Goal: Complete application form

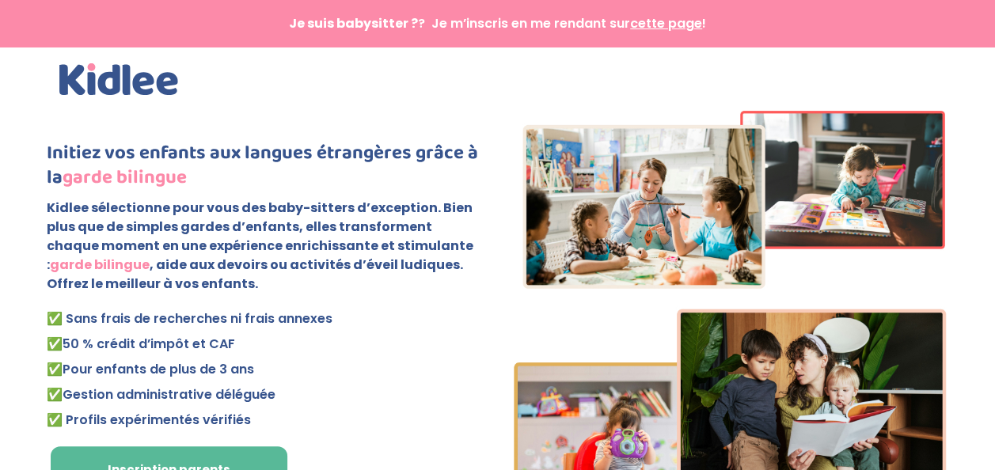
click at [341, 381] on p "✅ Sans frais de recherches ni frais annexes ✅ 50 % crédit d’impôt et CAF ✅ Pour…" at bounding box center [266, 369] width 438 height 127
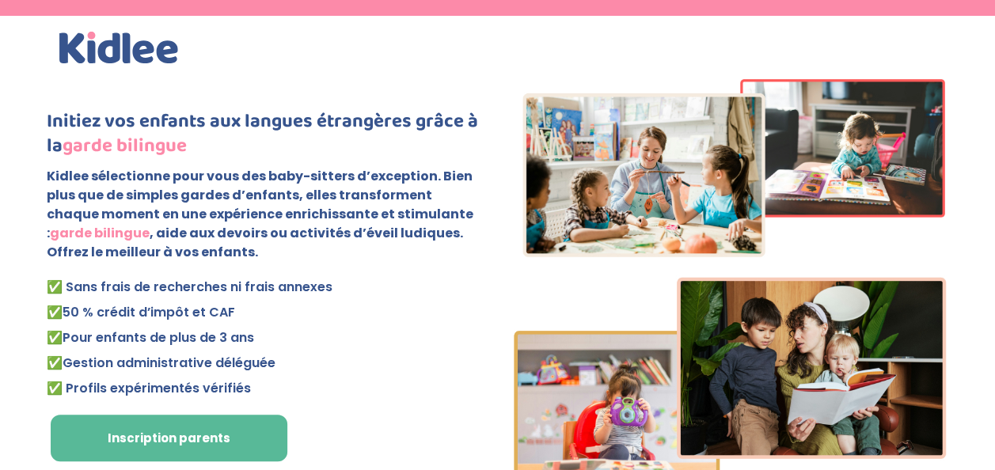
scroll to position [127, 0]
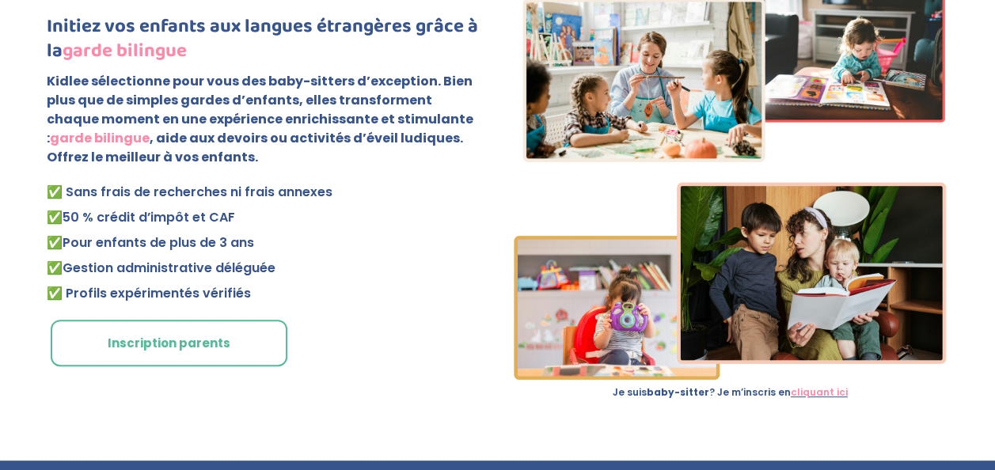
click at [197, 340] on link "Inscription parents" at bounding box center [169, 344] width 237 height 48
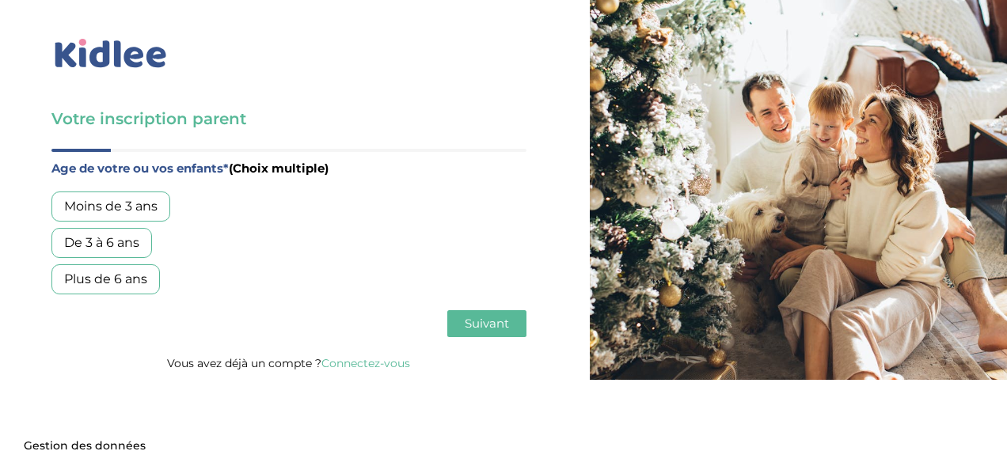
click at [108, 234] on div "De 3 à 6 ans" at bounding box center [101, 243] width 101 height 30
click at [135, 206] on div "Moins de 3 ans" at bounding box center [110, 207] width 119 height 30
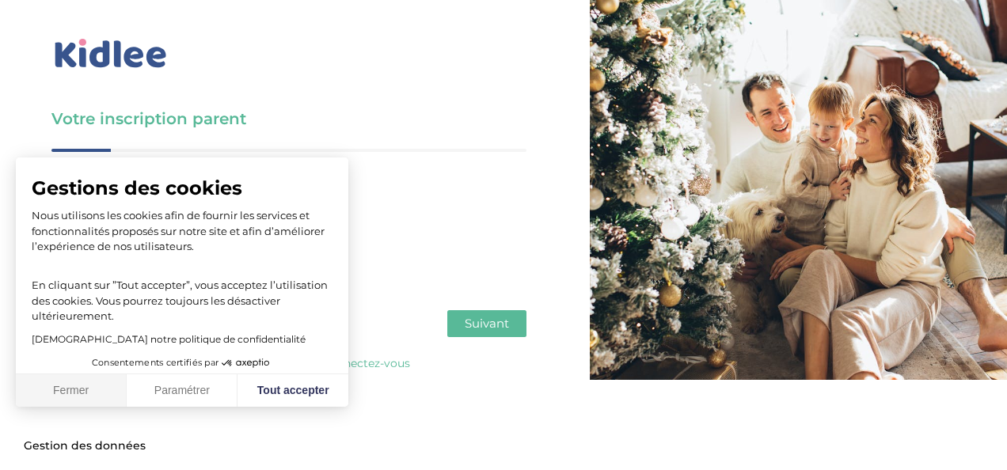
click at [80, 382] on button "Fermer" at bounding box center [71, 391] width 111 height 33
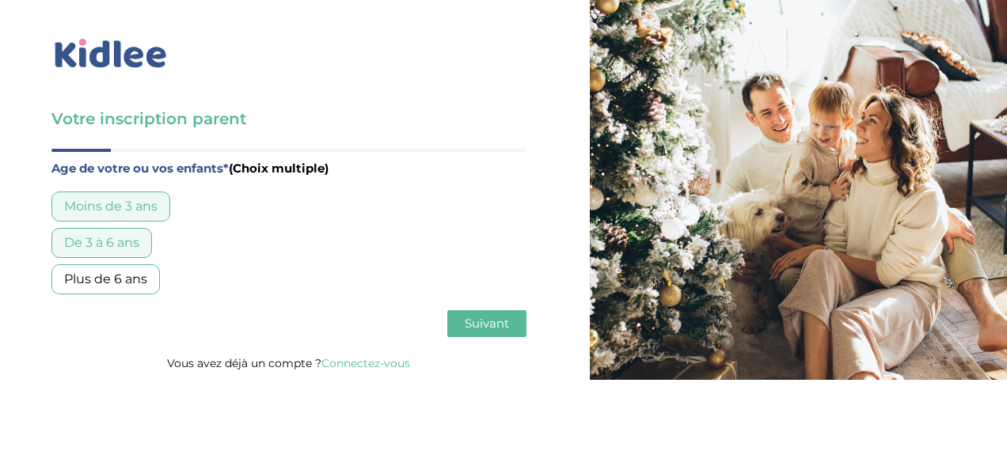
click at [113, 252] on div "De 3 à 6 ans" at bounding box center [101, 243] width 101 height 30
click at [98, 273] on div "Plus de 6 ans" at bounding box center [105, 279] width 108 height 30
click at [123, 241] on div "De 3 à 6 ans" at bounding box center [101, 243] width 101 height 30
click at [151, 208] on div "Moins de 3 ans" at bounding box center [110, 207] width 119 height 30
click at [470, 317] on span "Suivant" at bounding box center [487, 323] width 44 height 15
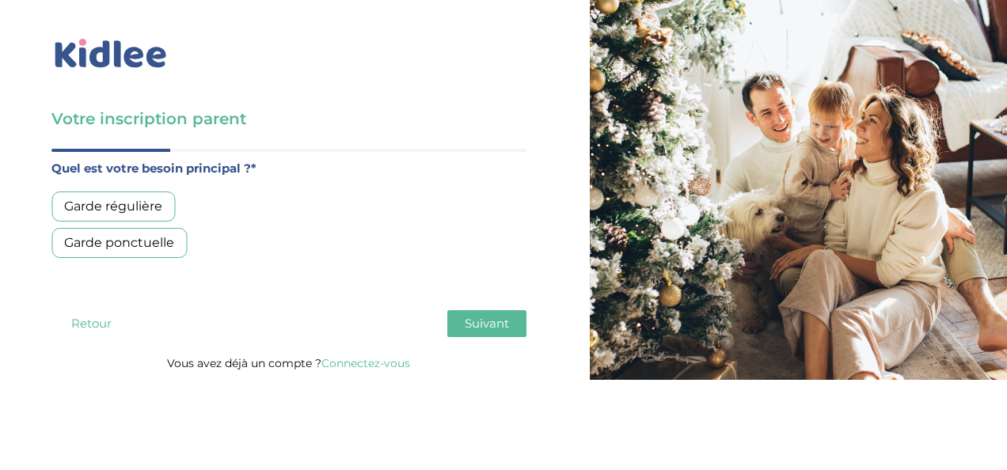
click at [100, 204] on div "Garde régulière" at bounding box center [113, 207] width 124 height 30
click at [497, 323] on span "Suivant" at bounding box center [487, 323] width 44 height 15
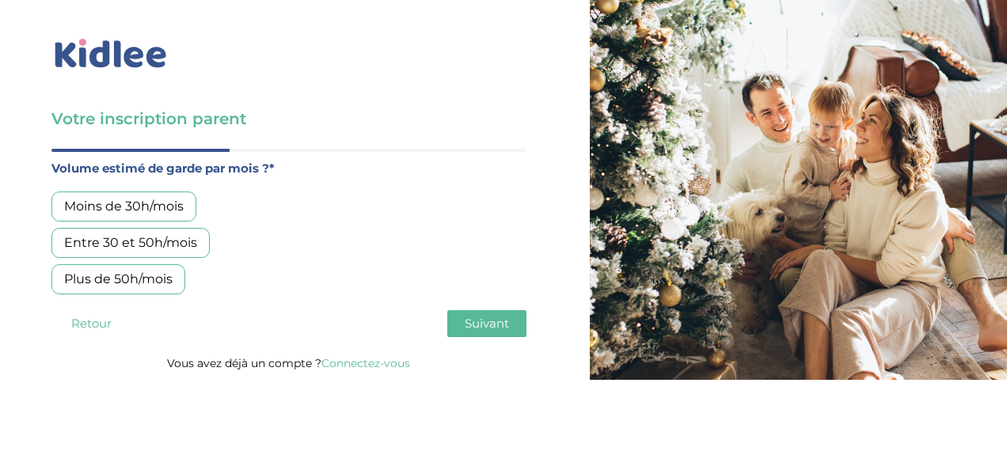
click at [109, 198] on div "Moins de 30h/mois" at bounding box center [123, 207] width 145 height 30
click at [480, 333] on button "Suivant" at bounding box center [486, 323] width 79 height 27
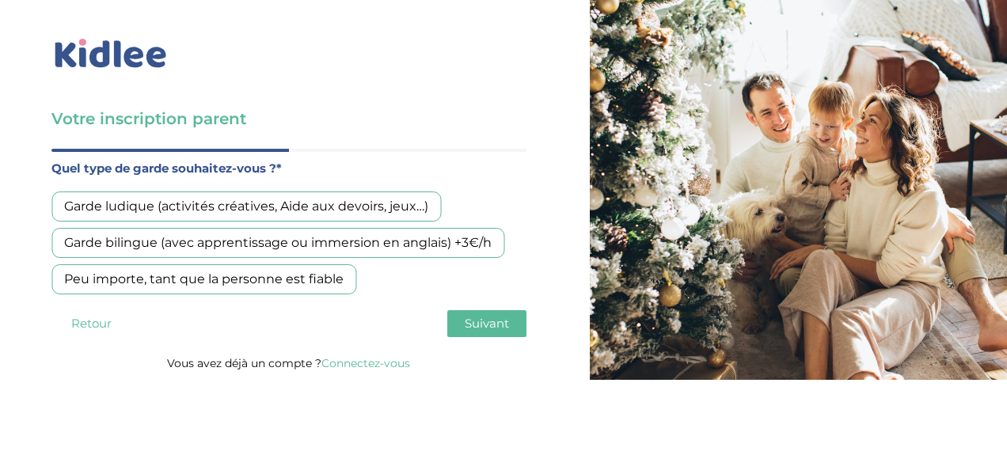
click at [142, 235] on div "Garde bilingue (avec apprentissage ou immersion en anglais) +3€/h" at bounding box center [277, 243] width 453 height 30
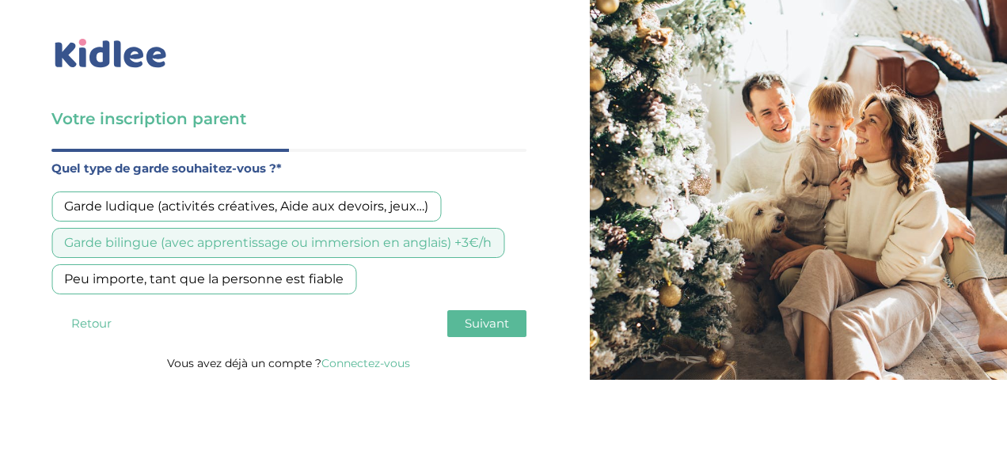
click at [468, 310] on button "Suivant" at bounding box center [486, 323] width 79 height 27
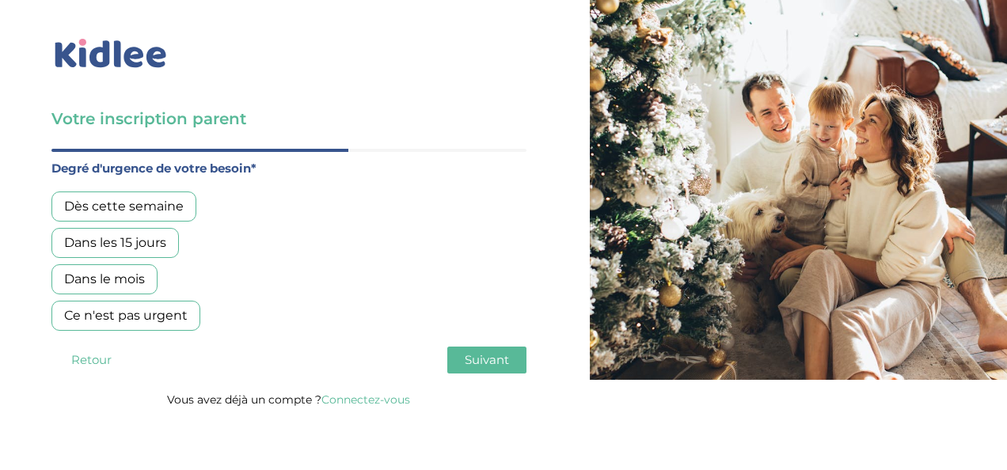
click at [109, 277] on div "Dans le mois" at bounding box center [104, 279] width 106 height 30
click at [492, 362] on span "Suivant" at bounding box center [487, 359] width 44 height 15
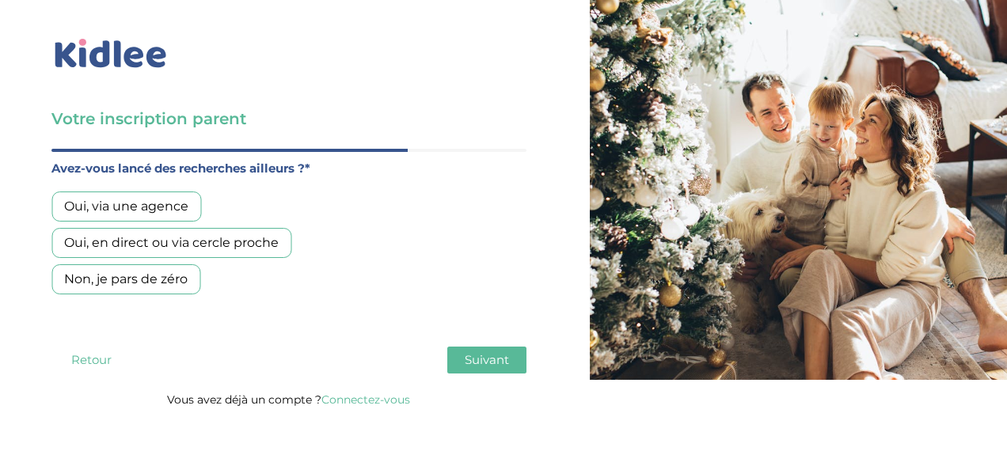
click at [154, 236] on div "Oui, en direct ou via cercle proche" at bounding box center [171, 243] width 240 height 30
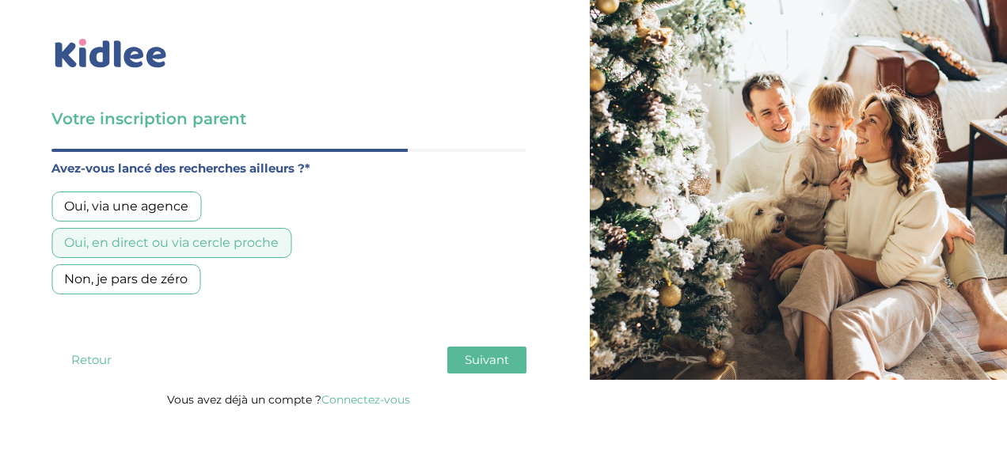
click at [131, 207] on div "Oui, via une agence" at bounding box center [126, 207] width 150 height 30
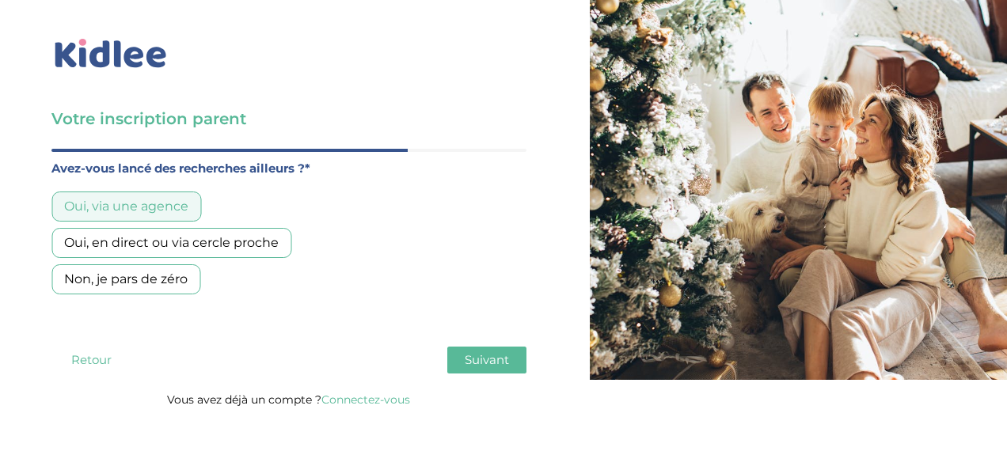
click at [253, 252] on div "Oui, en direct ou via cercle proche" at bounding box center [171, 243] width 240 height 30
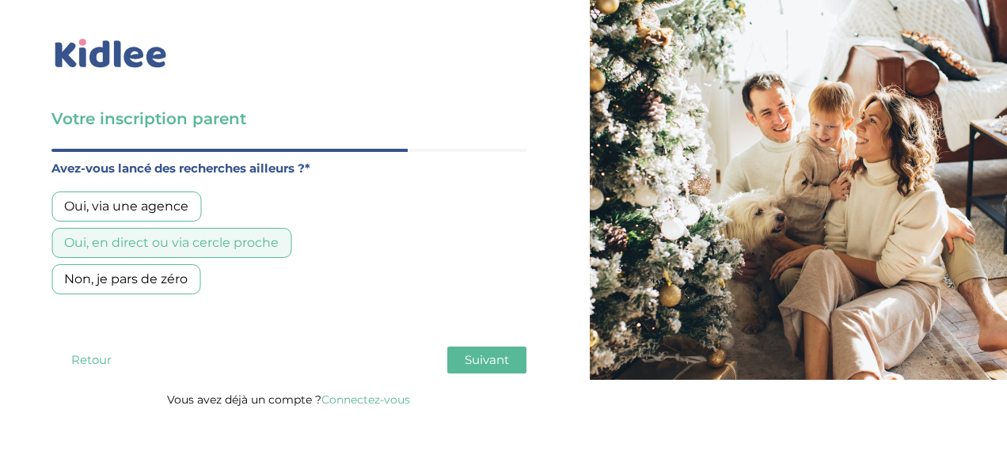
click at [489, 359] on span "Suivant" at bounding box center [487, 359] width 44 height 15
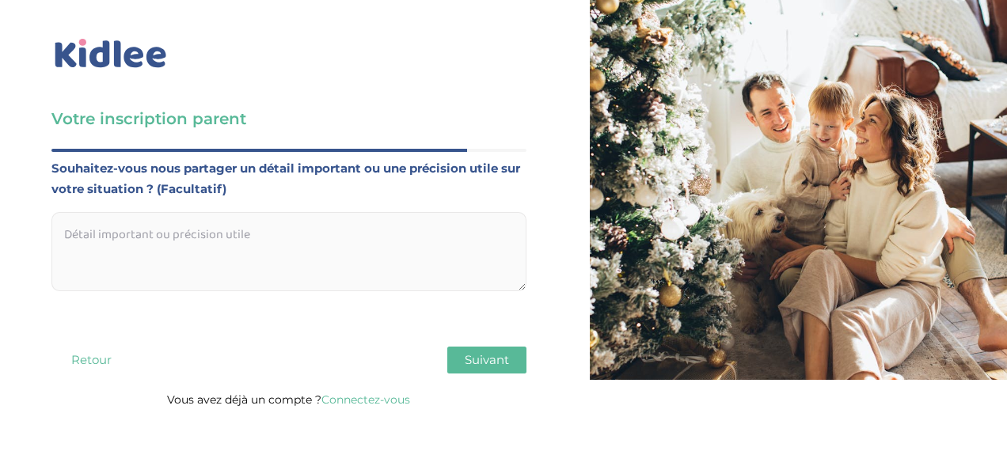
click at [489, 359] on span "Suivant" at bounding box center [487, 359] width 44 height 15
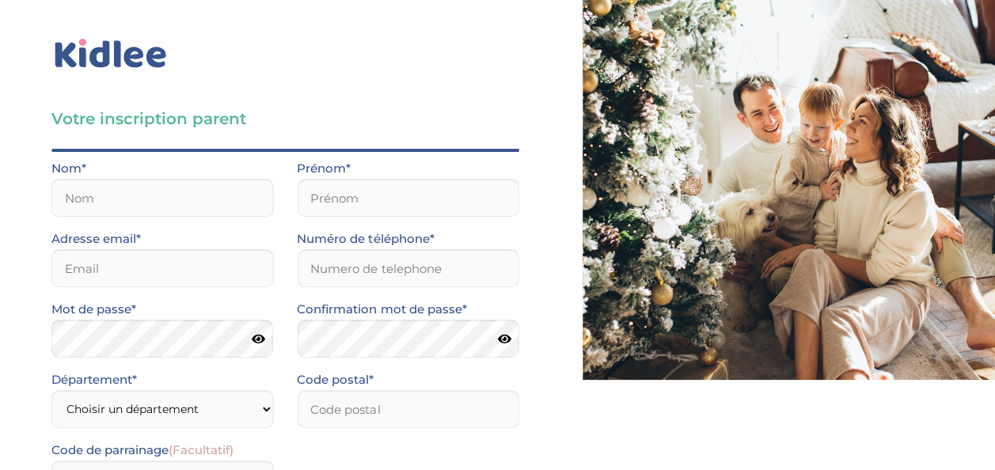
click at [443, 121] on h3 "Votre inscription parent" at bounding box center [285, 119] width 468 height 22
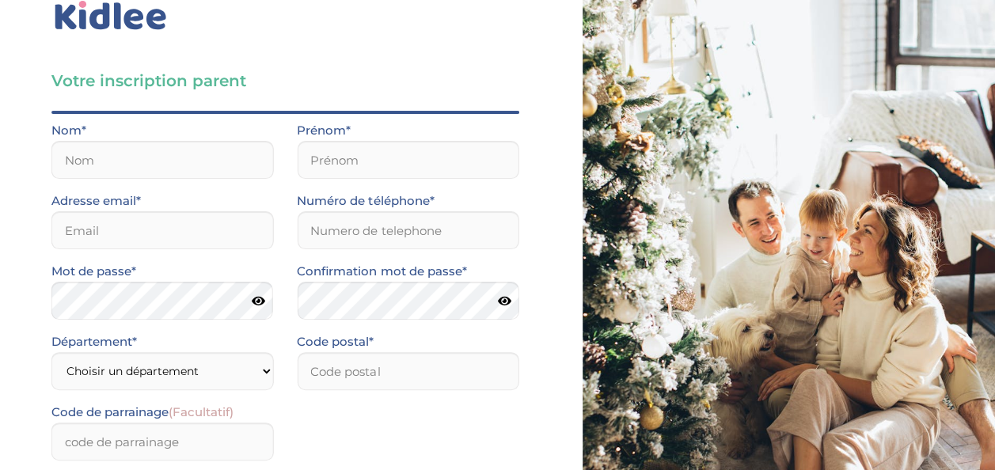
scroll to position [26, 0]
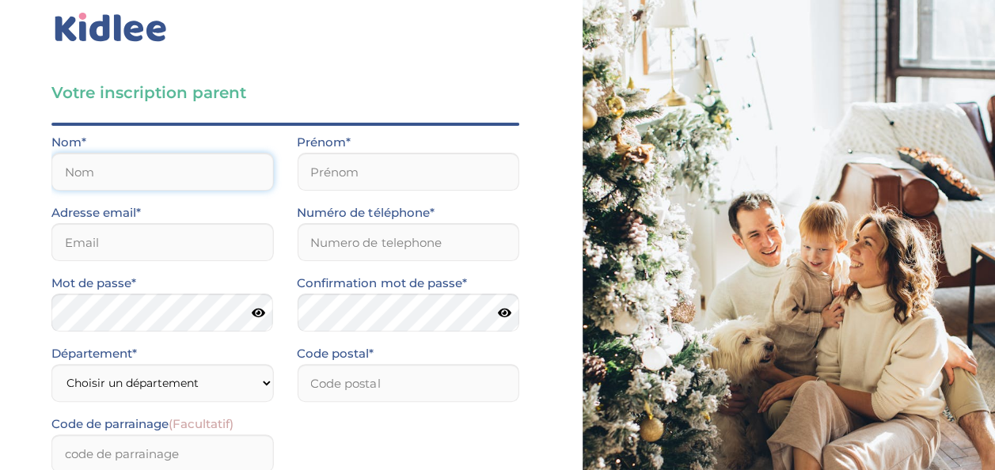
click at [166, 182] on input "text" at bounding box center [162, 172] width 222 height 38
type input "FARES"
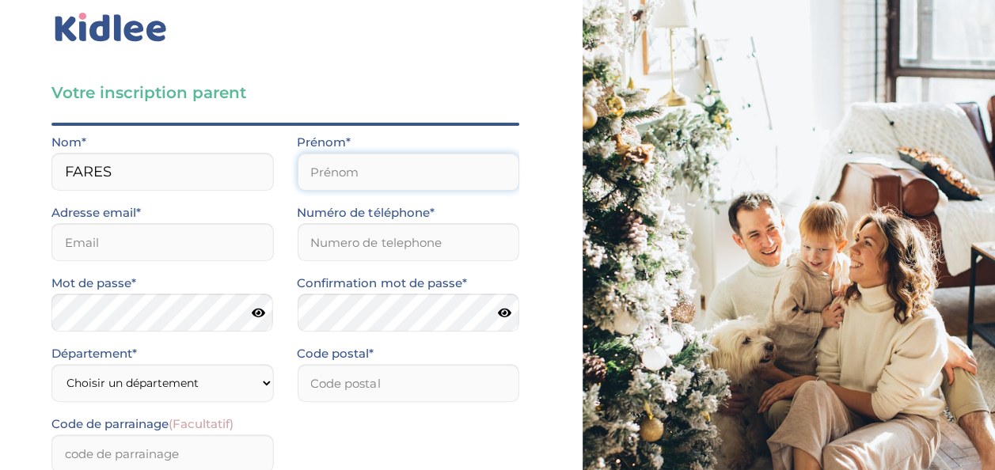
click at [370, 181] on input "text" at bounding box center [408, 172] width 222 height 38
type input "SABRINE"
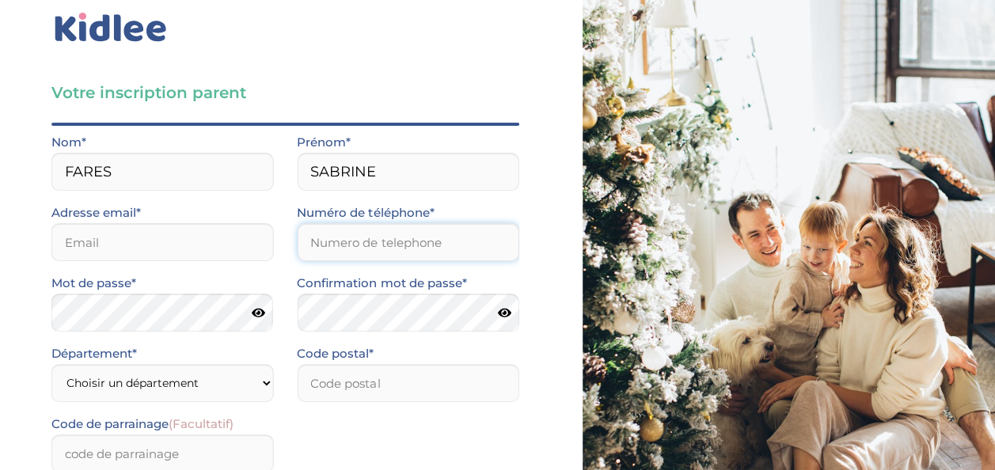
click at [329, 242] on input "Numéro de téléphone*" at bounding box center [408, 242] width 222 height 38
type input "0788085631"
click at [120, 238] on input "email" at bounding box center [162, 242] width 222 height 38
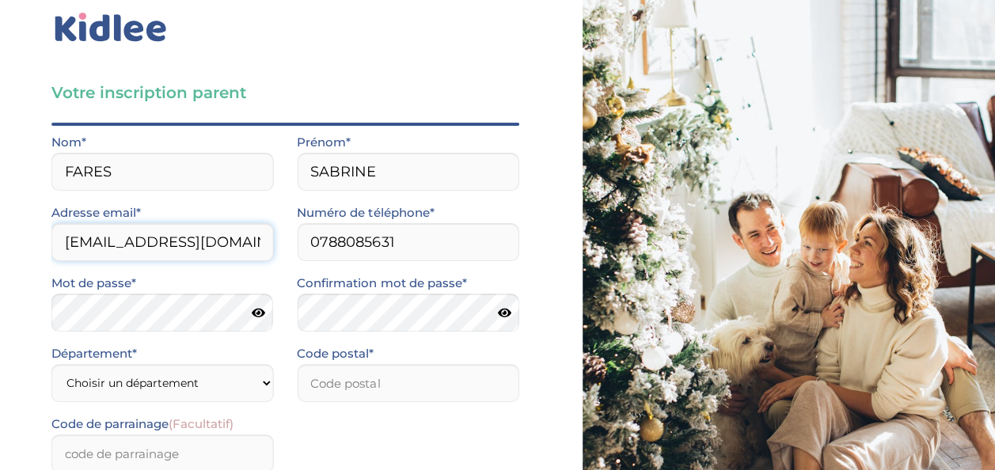
type input "sabrine.fares@gmail.com"
click at [352, 339] on div "Confirmation mot de passe*" at bounding box center [407, 308] width 245 height 70
click at [233, 375] on select "Choisir un département Paris (75) Hauts-de-Seine (92) Yvelines (78) Val-de-Marn…" at bounding box center [162, 383] width 222 height 38
select select "94"
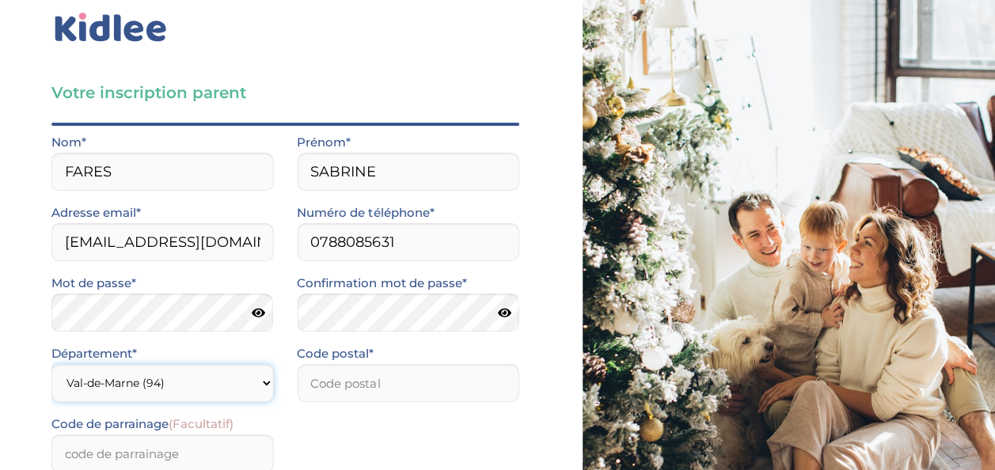
click at [51, 364] on select "Choisir un département Paris (75) Hauts-de-Seine (92) Yvelines (78) Val-de-Marn…" at bounding box center [162, 383] width 222 height 38
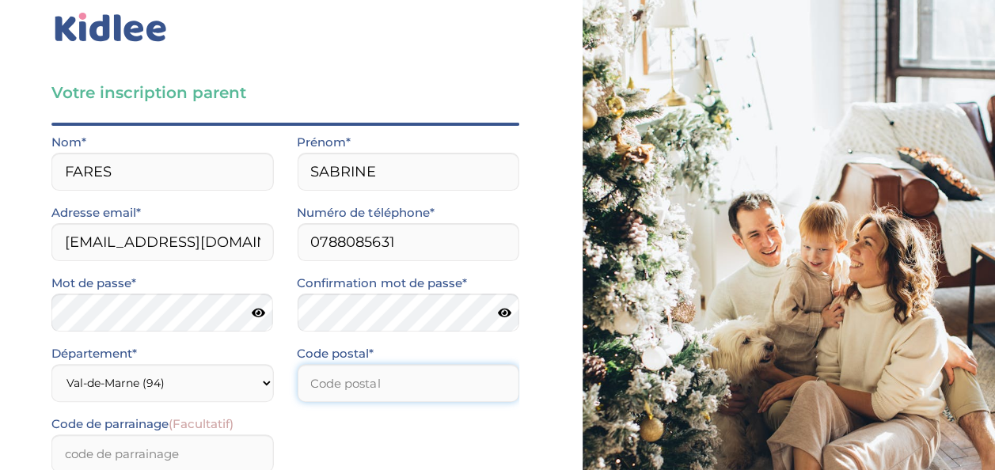
click at [380, 388] on input "number" at bounding box center [408, 383] width 222 height 38
type input "94410"
click at [352, 435] on div "Code de parrainage (Facultatif)" at bounding box center [286, 449] width 492 height 70
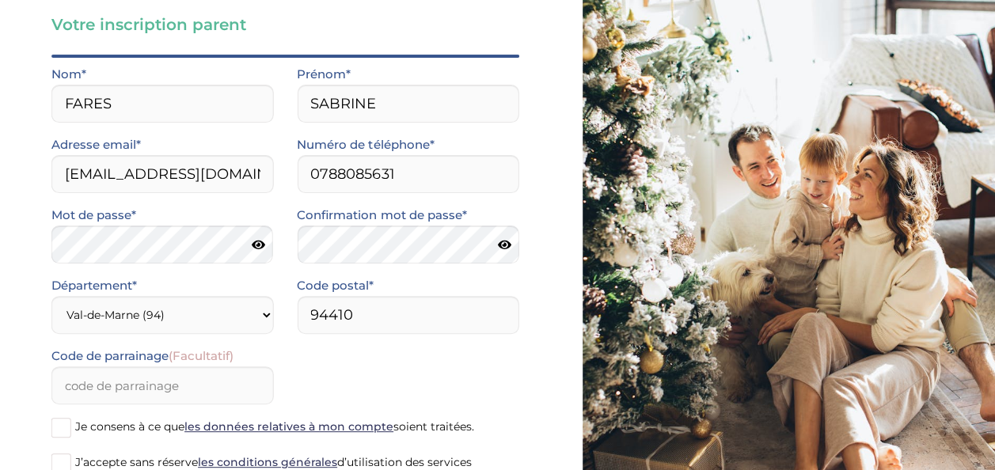
scroll to position [153, 0]
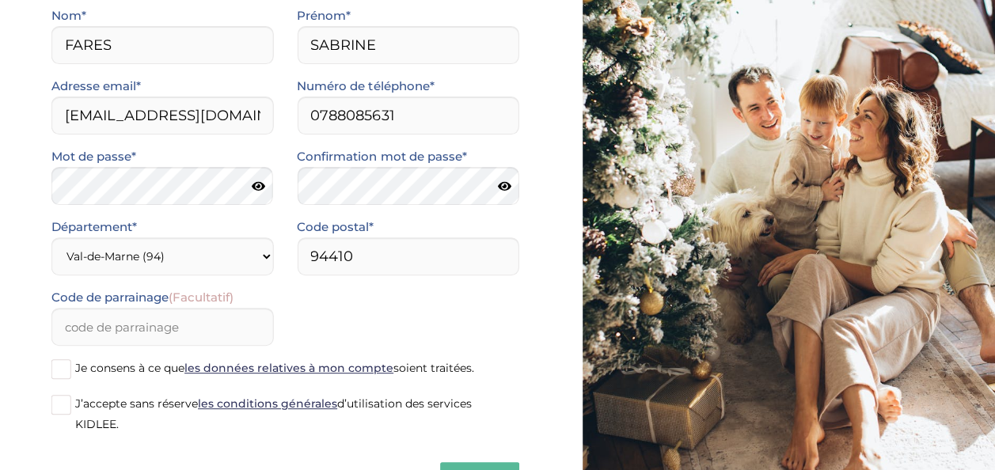
click at [59, 365] on span at bounding box center [61, 369] width 20 height 20
click at [0, 0] on input "Je consens à ce que les données relatives à mon compte soient traitées." at bounding box center [0, 0] width 0 height 0
click at [19, 396] on div "Votre inscription parent Avant de poursuivre veuillez vérifier que tous les cha…" at bounding box center [285, 190] width 595 height 686
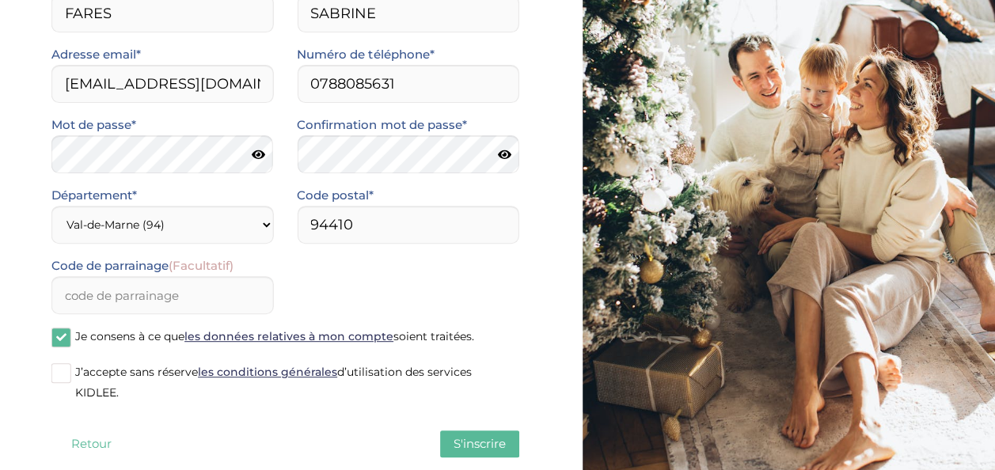
scroll to position [216, 0]
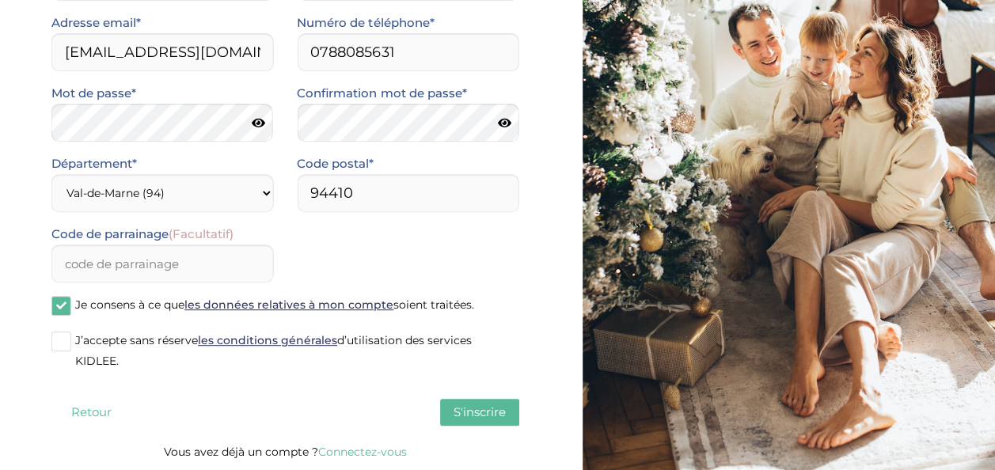
click at [60, 309] on span at bounding box center [61, 306] width 20 height 20
click at [0, 0] on input "Je consens à ce que les données relatives à mon compte soient traitées." at bounding box center [0, 0] width 0 height 0
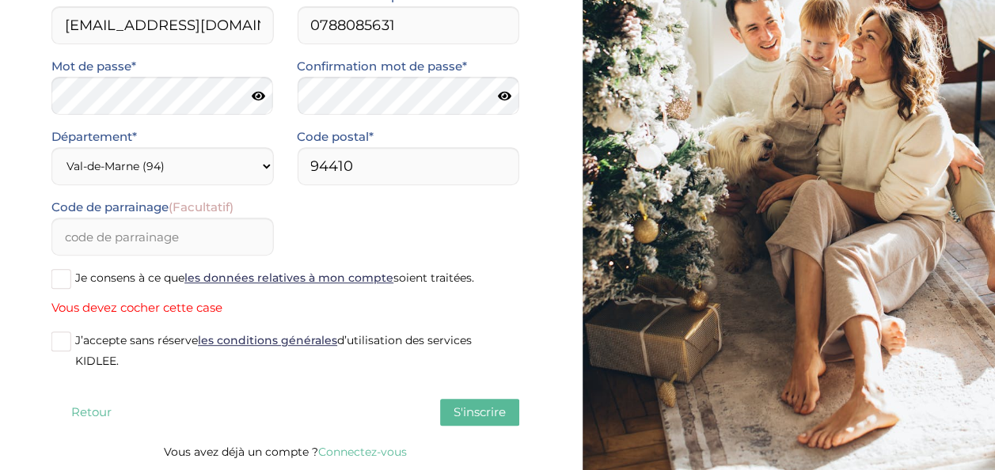
click at [60, 342] on span at bounding box center [61, 342] width 20 height 20
click at [0, 0] on input "J’accepte sans réserve les conditions générales d’utilisation des services KIDL…" at bounding box center [0, 0] width 0 height 0
click at [50, 278] on div "Votre inscription parent Avant de poursuivre veuillez vérifier que tous les cha…" at bounding box center [285, 113] width 595 height 713
click at [64, 283] on span at bounding box center [61, 279] width 20 height 20
click at [0, 0] on input "Je consens à ce que les données relatives à mon compte soient traitées." at bounding box center [0, 0] width 0 height 0
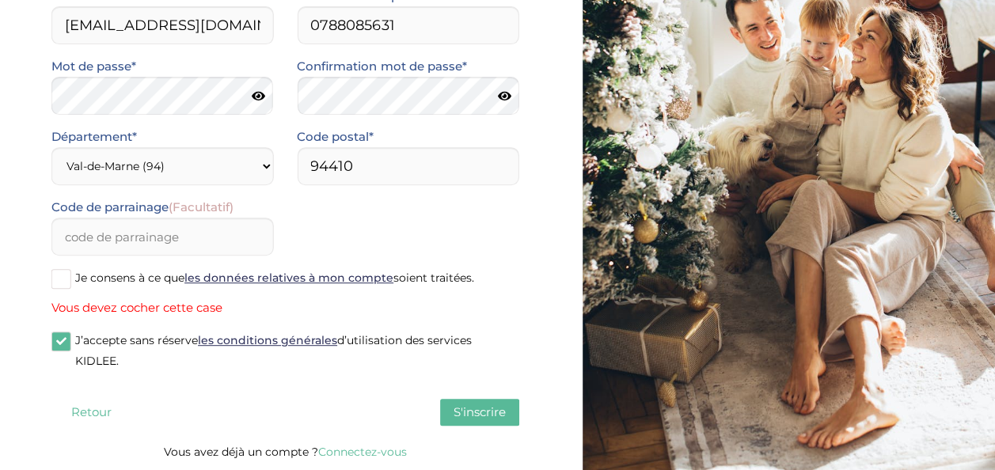
scroll to position [216, 0]
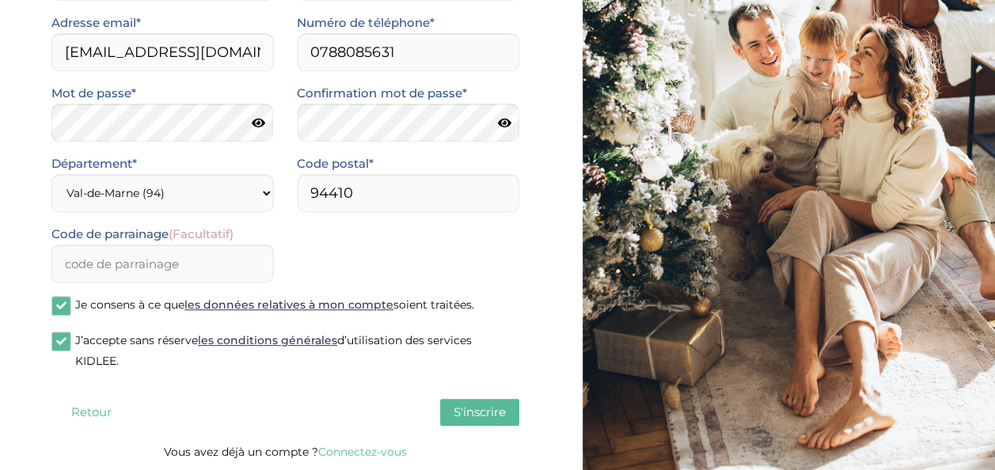
click at [483, 411] on span "S'inscrire" at bounding box center [480, 412] width 52 height 15
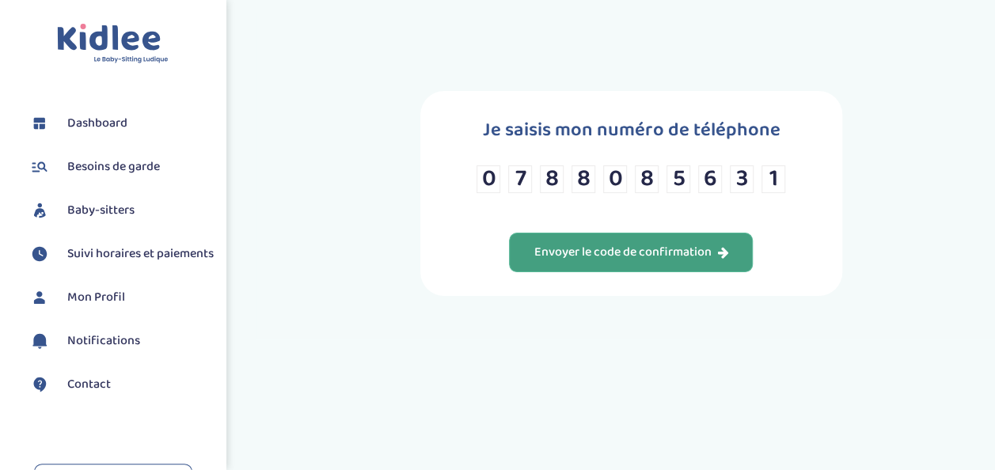
click at [686, 249] on div "Envoyer le code de confirmation" at bounding box center [631, 253] width 195 height 18
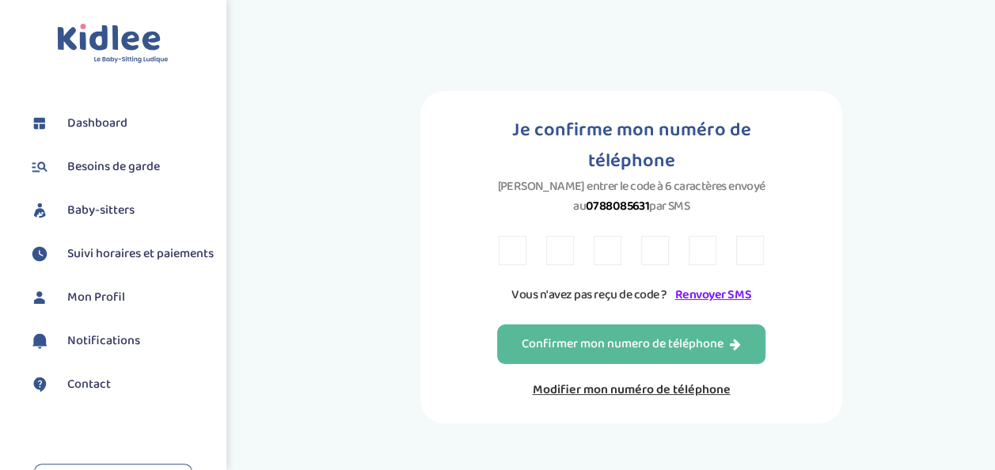
click at [719, 285] on link "Renvoyer SMS" at bounding box center [713, 295] width 76 height 20
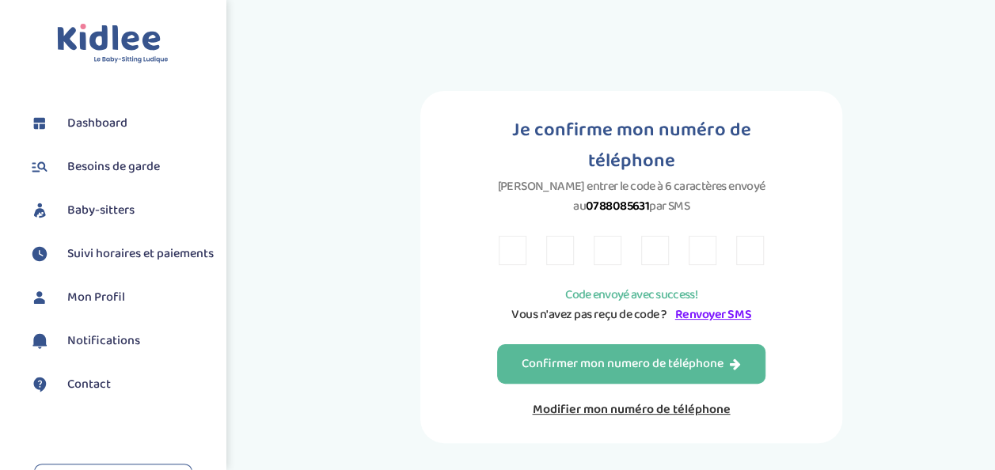
drag, startPoint x: 537, startPoint y: 219, endPoint x: 519, endPoint y: 225, distance: 18.5
click at [519, 236] on div at bounding box center [631, 250] width 265 height 29
click at [519, 236] on input "text" at bounding box center [513, 250] width 28 height 29
click at [721, 305] on link "Renvoyer SMS" at bounding box center [713, 315] width 76 height 20
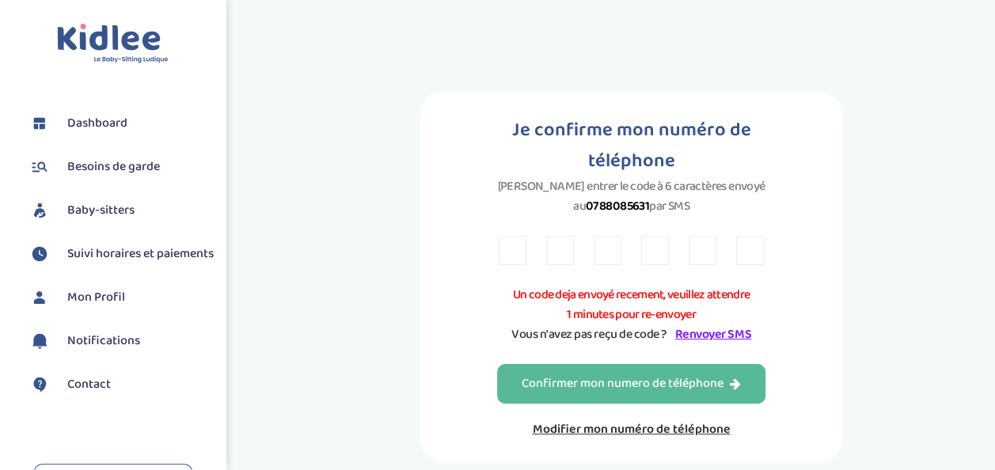
click at [793, 278] on div "Je confirme mon numéro de téléphone Veuillez entrer le code à 6 caractères envo…" at bounding box center [631, 277] width 422 height 372
